Goal: Transaction & Acquisition: Purchase product/service

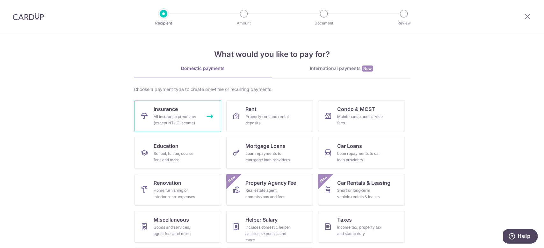
click at [181, 116] on div "All insurance premiums (except NTUC Income)" at bounding box center [176, 120] width 46 height 13
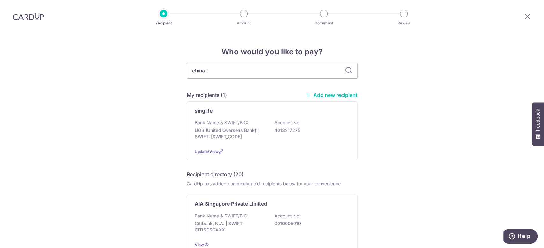
type input "china ta"
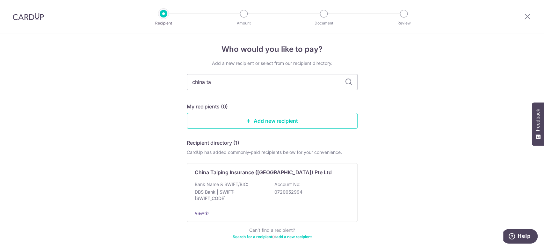
scroll to position [3, 0]
drag, startPoint x: 44, startPoint y: 132, endPoint x: 202, endPoint y: 14, distance: 196.5
click at [44, 132] on div "Who would you like to pay? Add a new recipient or select from our recipient dir…" at bounding box center [272, 154] width 544 height 247
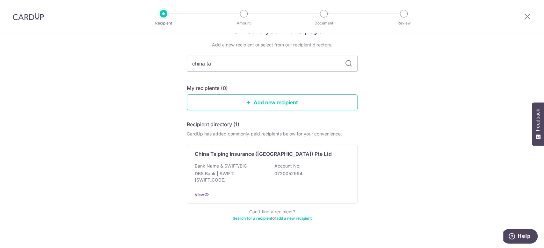
scroll to position [31, 0]
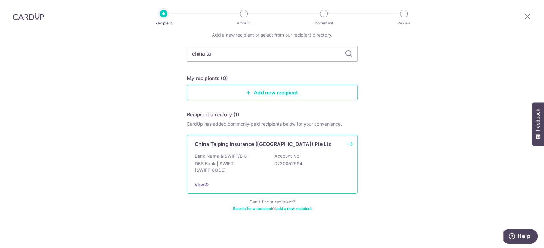
click at [260, 141] on p "China Taiping Insurance (Singapore) Pte Ltd" at bounding box center [263, 144] width 137 height 8
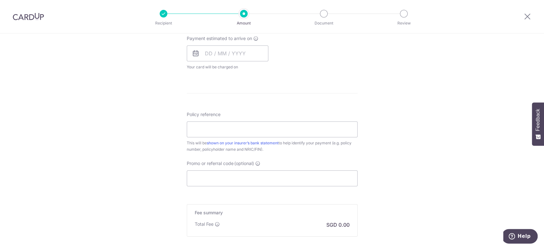
scroll to position [297, 0]
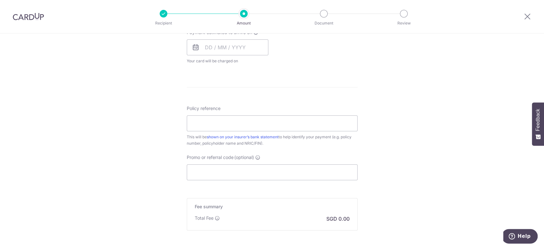
click at [395, 142] on div "Tell us more about your payment Enter payment amount SGD Select Card Select opt…" at bounding box center [272, 24] width 544 height 576
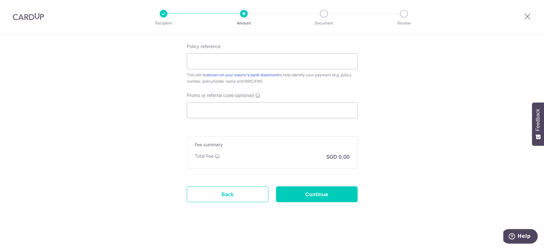
scroll to position [360, 0]
click at [331, 193] on input "Continue" at bounding box center [317, 193] width 82 height 16
type input "Create Schedule"
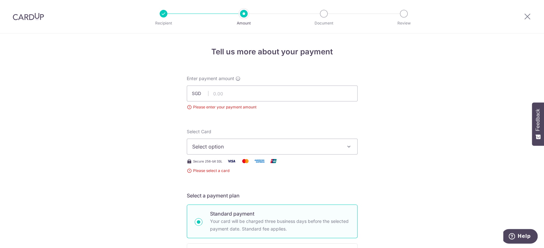
click at [164, 13] on div at bounding box center [164, 14] width 8 height 8
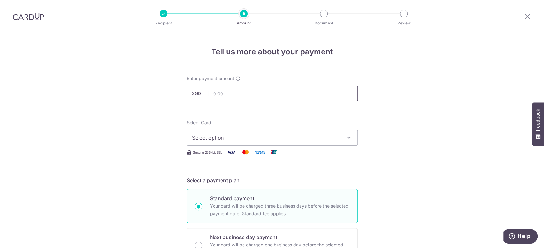
drag, startPoint x: 0, startPoint y: 0, endPoint x: 244, endPoint y: 92, distance: 261.1
click at [244, 92] on input "text" at bounding box center [272, 94] width 171 height 16
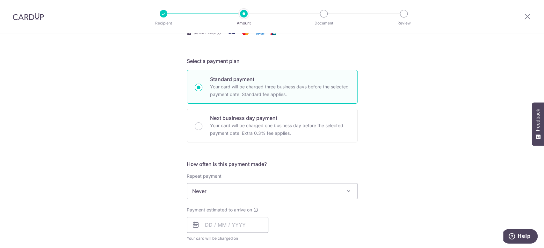
scroll to position [106, 0]
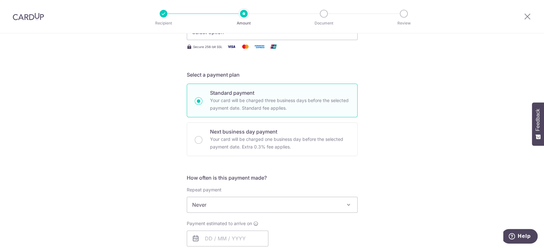
click at [23, 18] on img at bounding box center [28, 17] width 31 height 8
click at [400, 103] on div "Tell us more about your payment Enter payment amount SGD Select Card Select opt…" at bounding box center [272, 216] width 544 height 576
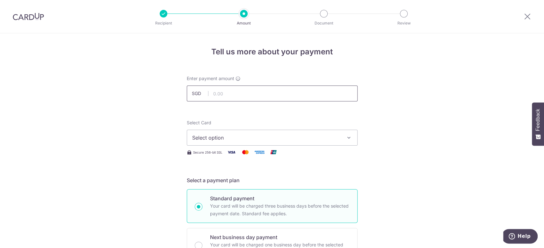
click at [249, 89] on input "text" at bounding box center [272, 94] width 171 height 16
drag, startPoint x: 244, startPoint y: 94, endPoint x: 193, endPoint y: 104, distance: 52.2
type input "1.00"
click at [249, 142] on button "Select option" at bounding box center [272, 138] width 171 height 16
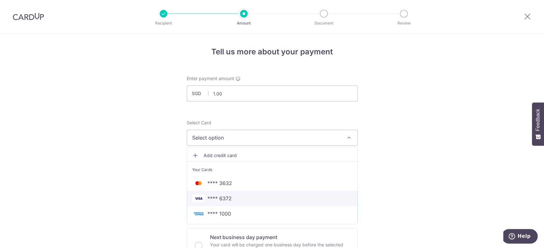
click at [227, 195] on span "**** 6372" at bounding box center [219, 199] width 24 height 8
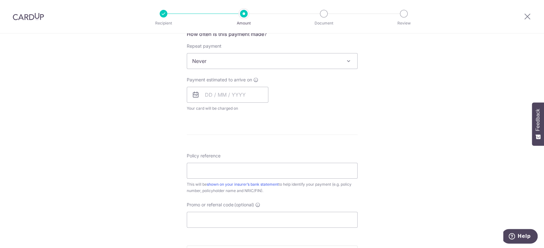
scroll to position [255, 0]
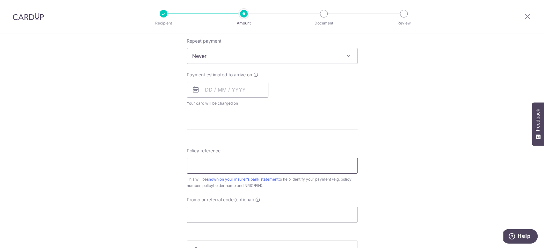
click at [272, 165] on input "Policy reference" at bounding box center [272, 166] width 171 height 16
click at [404, 154] on div "Tell us more about your payment Enter payment amount SGD 1.00 1.00 Select Card …" at bounding box center [272, 80] width 544 height 602
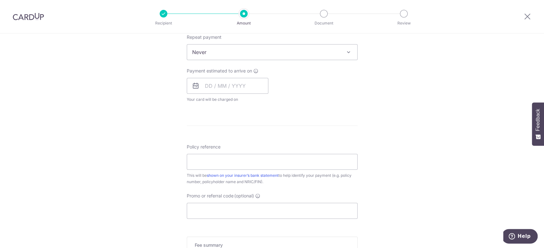
scroll to position [212, 0]
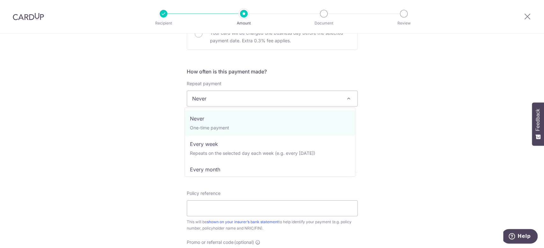
click at [222, 96] on span "Never" at bounding box center [272, 98] width 170 height 15
click at [223, 106] on span "Never" at bounding box center [272, 99] width 171 height 16
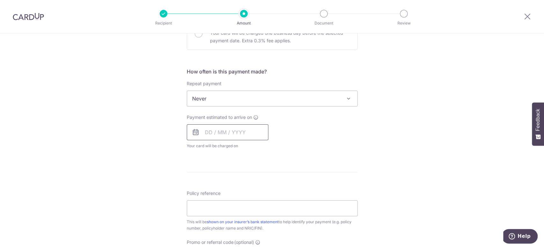
click at [226, 131] on input "text" at bounding box center [228, 133] width 82 height 16
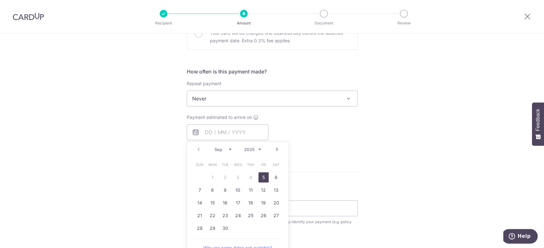
click at [258, 175] on link "5" at bounding box center [263, 178] width 10 height 10
type input "05/09/2025"
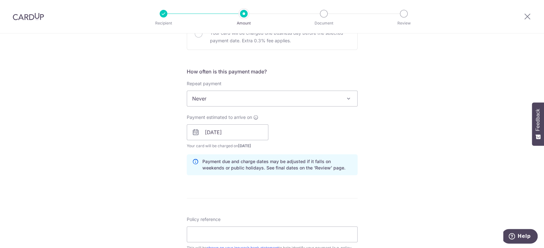
click at [457, 142] on div "Tell us more about your payment Enter payment amount SGD 1.00 1.00 Select Card …" at bounding box center [272, 135] width 544 height 628
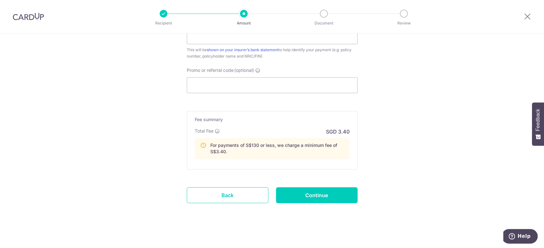
scroll to position [413, 0]
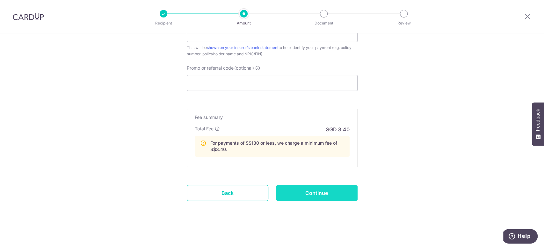
click at [315, 190] on input "Continue" at bounding box center [317, 193] width 82 height 16
type input "Create Schedule"
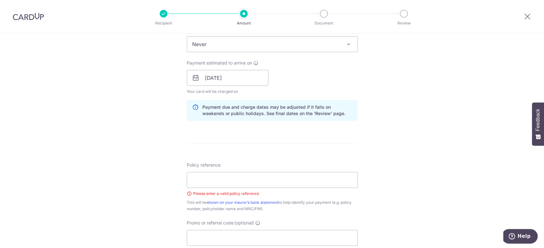
scroll to position [294, 0]
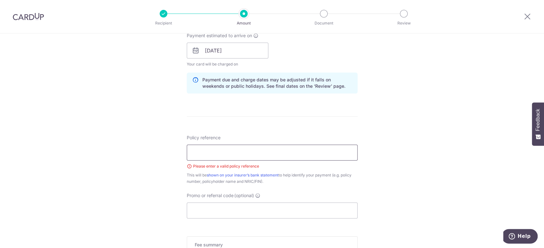
click at [228, 154] on input "Policy reference" at bounding box center [272, 153] width 171 height 16
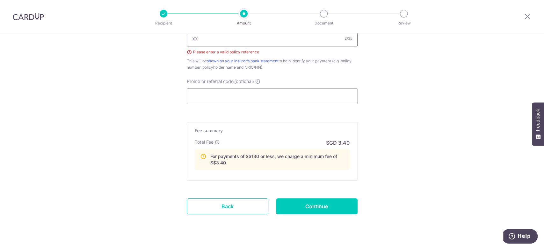
scroll to position [421, 0]
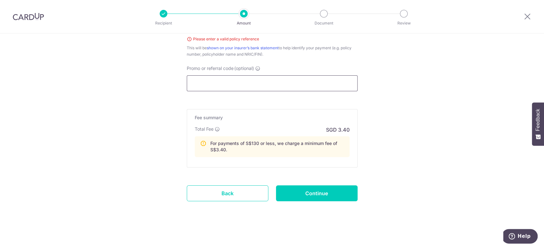
type input "xx"
click at [234, 80] on input "Promo or referral code (optional)" at bounding box center [272, 83] width 171 height 16
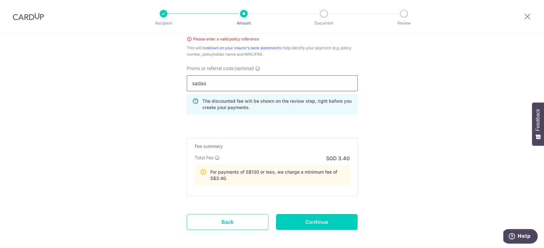
type input "sadas"
click at [312, 220] on input "Continue" at bounding box center [317, 222] width 82 height 16
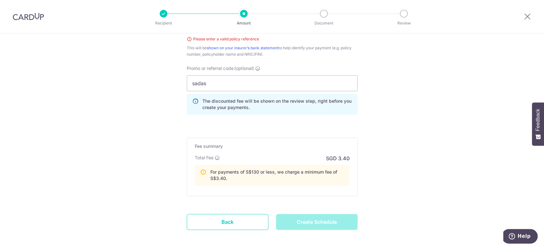
type input "Create Schedule"
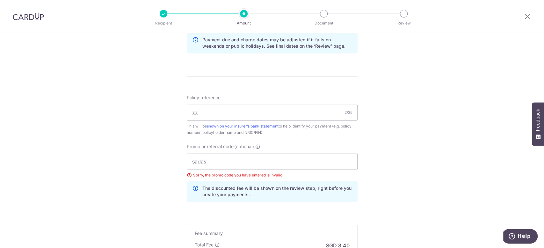
scroll to position [323, 0]
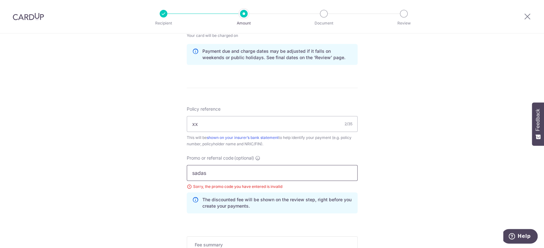
drag, startPoint x: 255, startPoint y: 167, endPoint x: 225, endPoint y: 174, distance: 30.7
click at [97, 164] on div "Tell us more about your payment Enter payment amount SGD 1.00 1.00 Select Card …" at bounding box center [272, 44] width 544 height 666
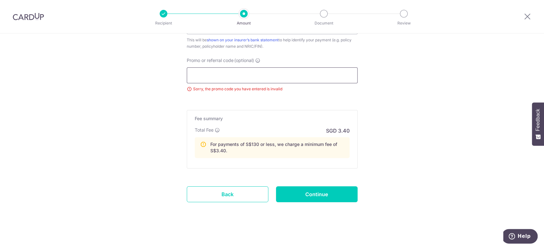
scroll to position [421, 0]
drag, startPoint x: 345, startPoint y: 190, endPoint x: 365, endPoint y: 169, distance: 28.6
click at [344, 190] on input "Continue" at bounding box center [317, 194] width 82 height 16
type input "Update Schedule"
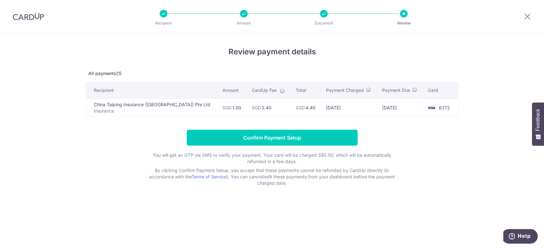
click at [163, 14] on div at bounding box center [164, 14] width 8 height 8
click at [522, 15] on div at bounding box center [526, 16] width 33 height 33
click at [526, 13] on icon at bounding box center [527, 16] width 8 height 8
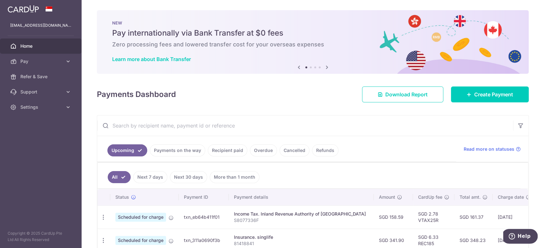
click at [184, 152] on link "Payments on the way" at bounding box center [177, 151] width 55 height 12
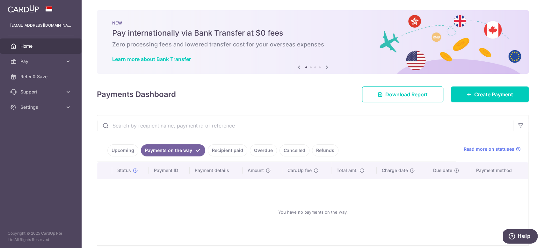
click at [222, 148] on link "Recipient paid" at bounding box center [227, 151] width 39 height 12
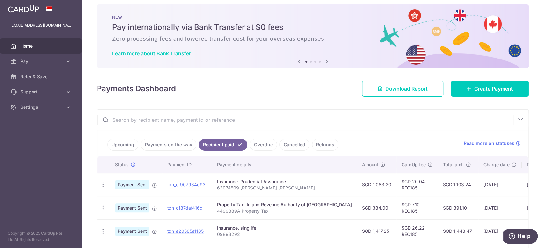
scroll to position [91, 0]
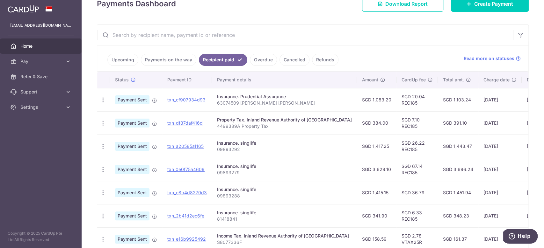
click at [397, 106] on td "SGD 20.04 REC185" at bounding box center [416, 99] width 41 height 23
click at [254, 57] on link "Overdue" at bounding box center [263, 60] width 27 height 12
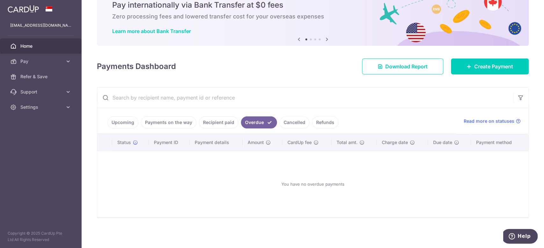
scroll to position [27, 0]
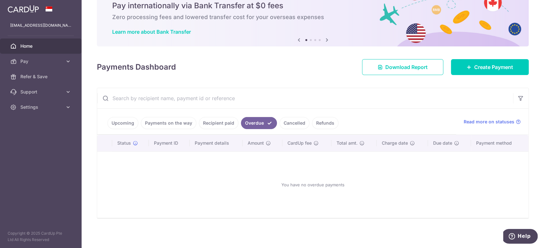
click at [293, 121] on link "Cancelled" at bounding box center [294, 123] width 30 height 12
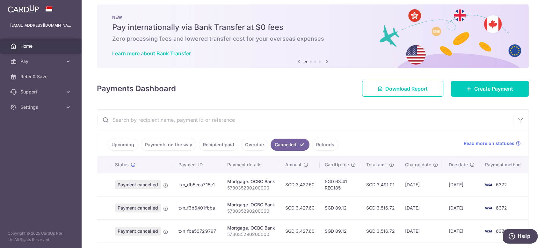
scroll to position [91, 0]
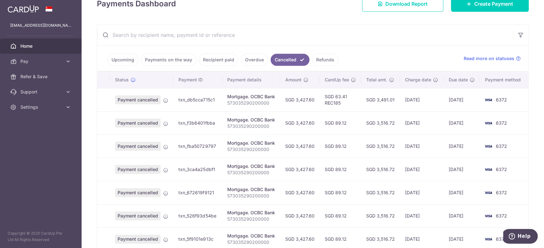
click at [160, 146] on span "Payment cancelled" at bounding box center [138, 146] width 46 height 9
drag, startPoint x: 172, startPoint y: 66, endPoint x: 175, endPoint y: 60, distance: 6.0
click at [173, 66] on ul "Upcoming Payments on the way Recipient paid Overdue Cancelled Refunds" at bounding box center [276, 59] width 359 height 26
click at [175, 59] on link "Payments on the way" at bounding box center [168, 60] width 55 height 12
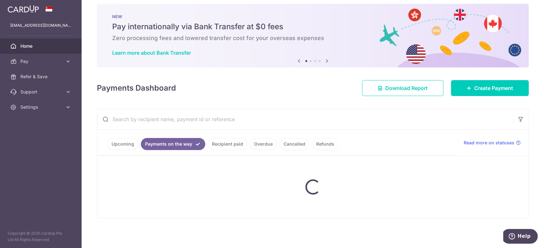
scroll to position [27, 0]
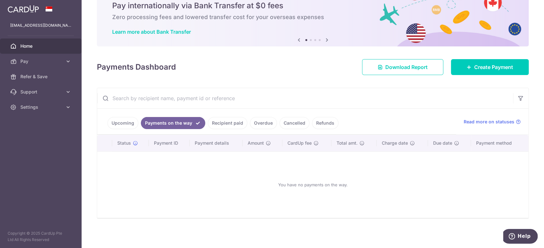
click at [123, 122] on link "Upcoming" at bounding box center [122, 123] width 31 height 12
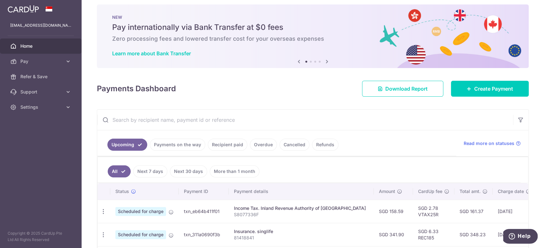
scroll to position [91, 0]
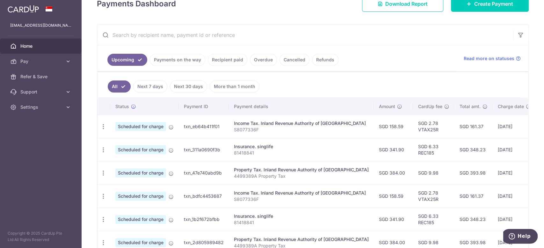
click at [374, 123] on td "SGD 158.59" at bounding box center [393, 126] width 39 height 23
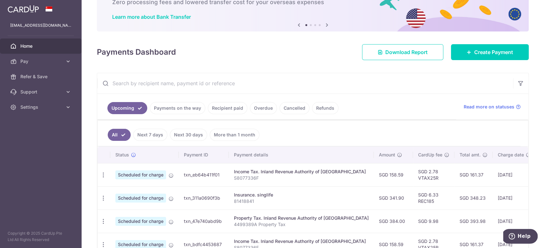
scroll to position [0, 0]
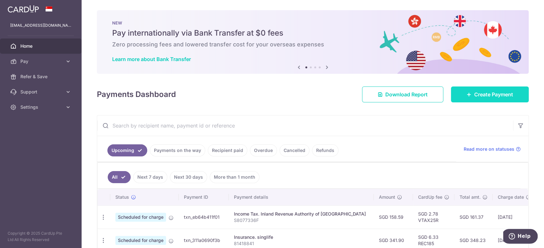
click at [486, 93] on span "Create Payment" at bounding box center [493, 95] width 39 height 8
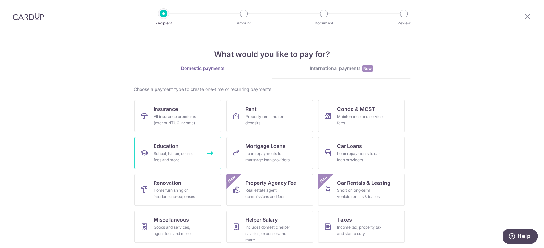
click at [177, 147] on link "Education School, tuition, course fees and more" at bounding box center [177, 153] width 87 height 32
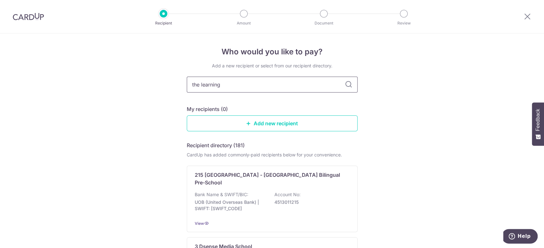
type input "the learning"
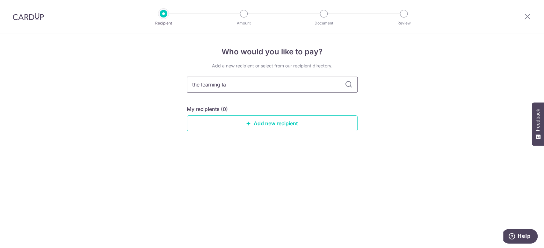
type input "the learning lab"
drag, startPoint x: 251, startPoint y: 84, endPoint x: 38, endPoint y: 31, distance: 219.6
click at [35, 33] on div "Recipient Amount Document Review Who would you like to pay? Add a new recipient…" at bounding box center [272, 124] width 544 height 248
type input "write"
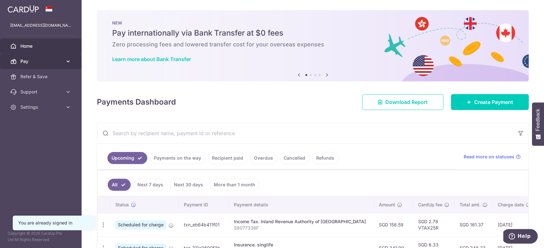
click at [23, 62] on span "Pay" at bounding box center [41, 61] width 42 height 6
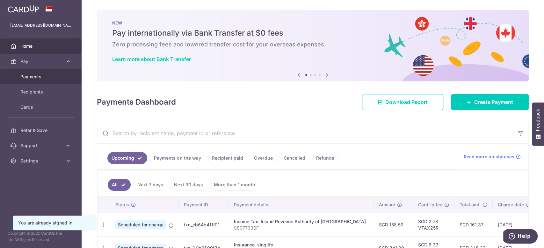
click at [33, 75] on span "Payments" at bounding box center [41, 77] width 42 height 6
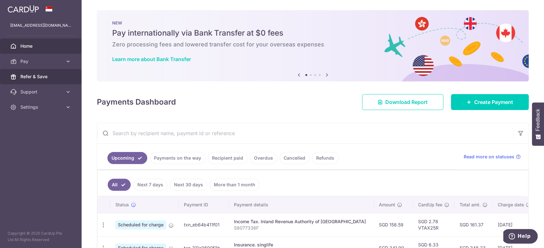
click at [38, 77] on span "Refer & Save" at bounding box center [41, 77] width 42 height 6
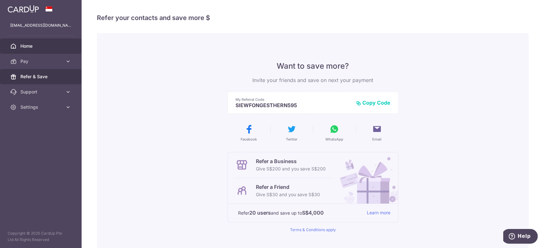
click at [28, 50] on link "Home" at bounding box center [41, 46] width 82 height 15
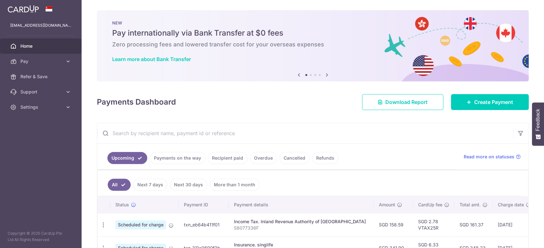
click at [28, 59] on span "Pay" at bounding box center [41, 61] width 42 height 6
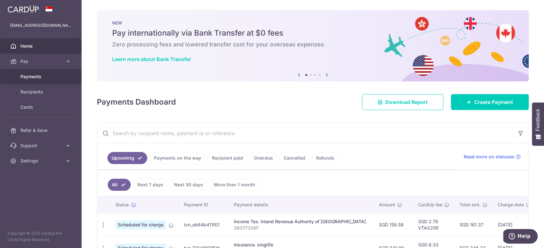
click at [37, 75] on span "Payments" at bounding box center [41, 77] width 42 height 6
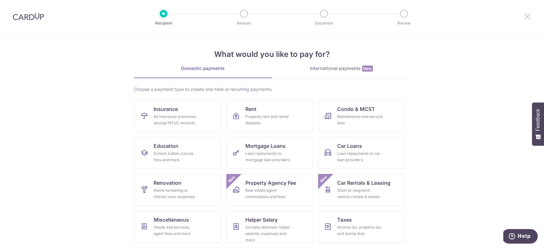
click at [529, 17] on icon at bounding box center [527, 16] width 8 height 8
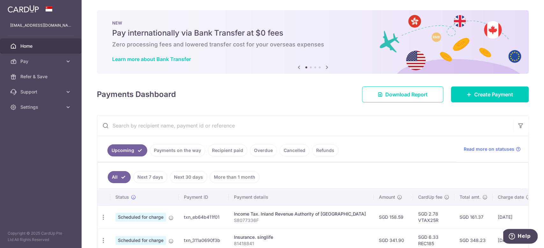
click at [27, 14] on link at bounding box center [23, 8] width 36 height 11
click at [29, 106] on span "Settings" at bounding box center [41, 107] width 42 height 6
click at [30, 136] on span "Logout" at bounding box center [41, 138] width 42 height 6
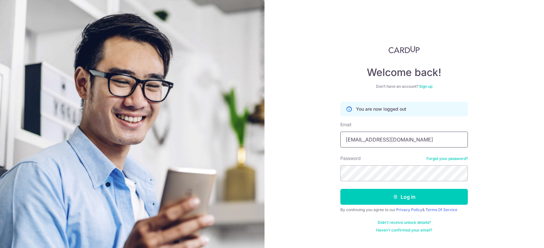
click at [383, 136] on input "[EMAIL_ADDRESS][DOMAIN_NAME]" at bounding box center [403, 140] width 127 height 16
type input "[EMAIL_ADDRESS][DOMAIN_NAME]"
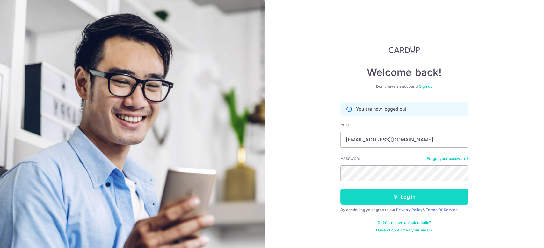
click at [404, 199] on button "Log in" at bounding box center [403, 197] width 127 height 16
